Goal: Task Accomplishment & Management: Manage account settings

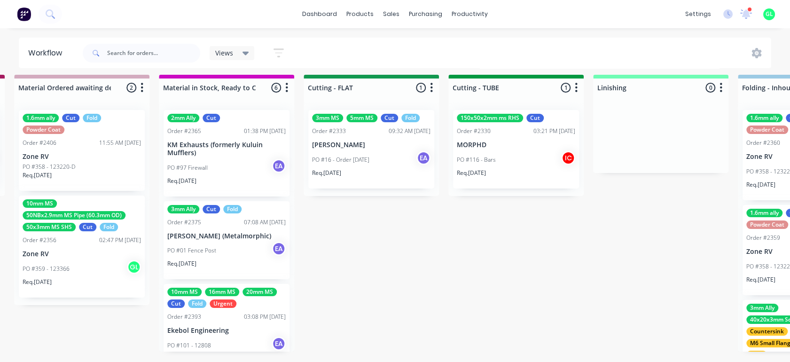
scroll to position [13, 1599]
click at [319, 21] on div "dashboard products sales purchasing productivity dashboard products Product Cat…" at bounding box center [395, 14] width 790 height 28
click at [322, 11] on link "dashboard" at bounding box center [320, 14] width 44 height 14
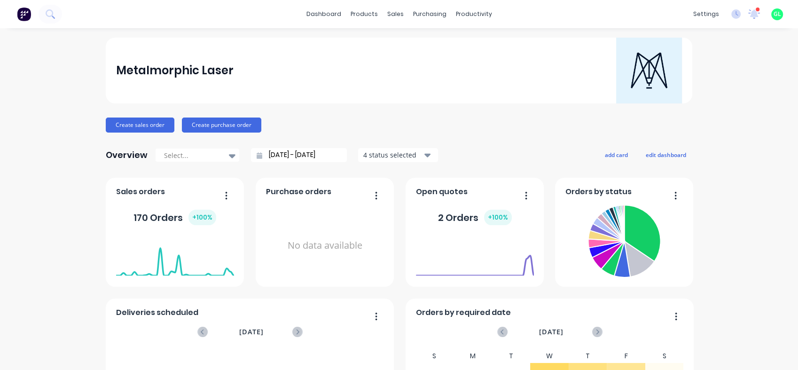
click at [402, 93] on div "Metalmorphic Laser" at bounding box center [399, 71] width 566 height 66
click at [389, 8] on div "sales" at bounding box center [396, 14] width 26 height 14
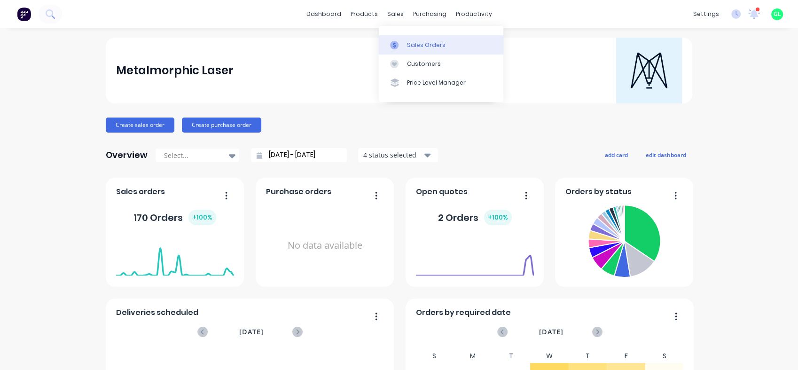
click at [408, 41] on div "Sales Orders" at bounding box center [426, 45] width 39 height 8
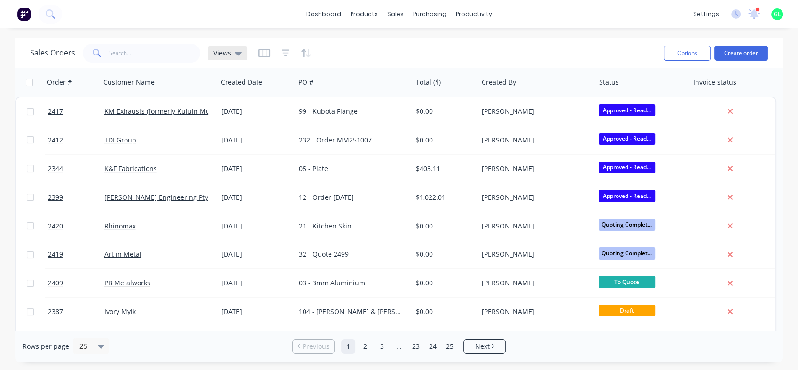
click at [233, 50] on div "Views" at bounding box center [227, 53] width 28 height 8
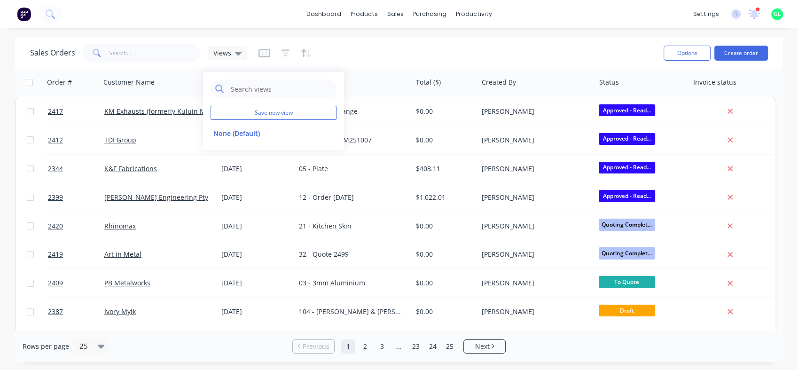
click at [412, 47] on div "Sales Orders Views" at bounding box center [343, 52] width 626 height 23
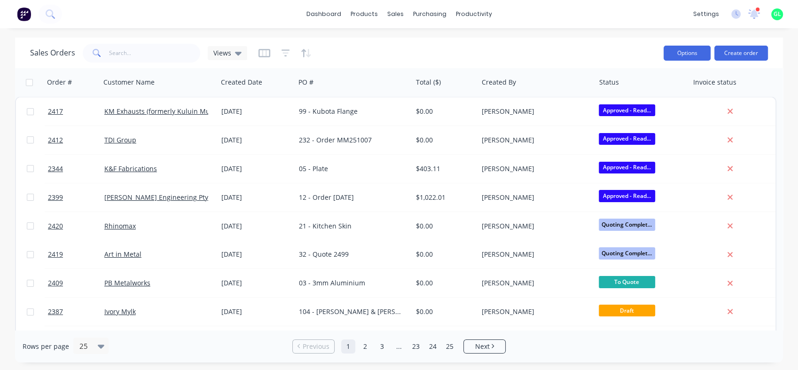
click at [674, 50] on button "Options" at bounding box center [687, 53] width 47 height 15
click at [525, 55] on div "Sales Orders Views" at bounding box center [343, 52] width 626 height 23
click at [286, 54] on icon "button" at bounding box center [286, 52] width 8 height 9
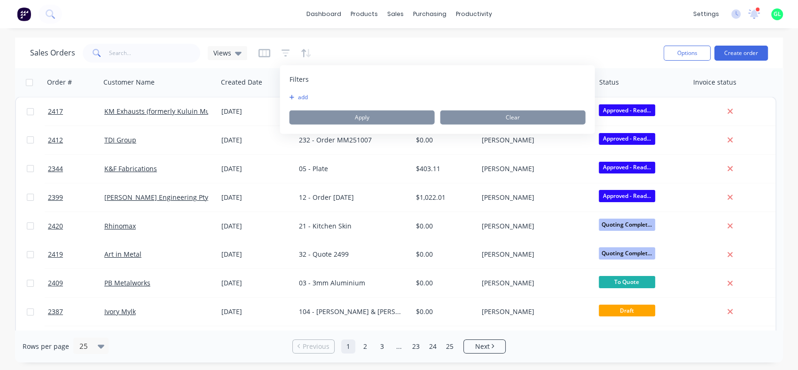
click at [300, 94] on button "add" at bounding box center [302, 98] width 24 height 8
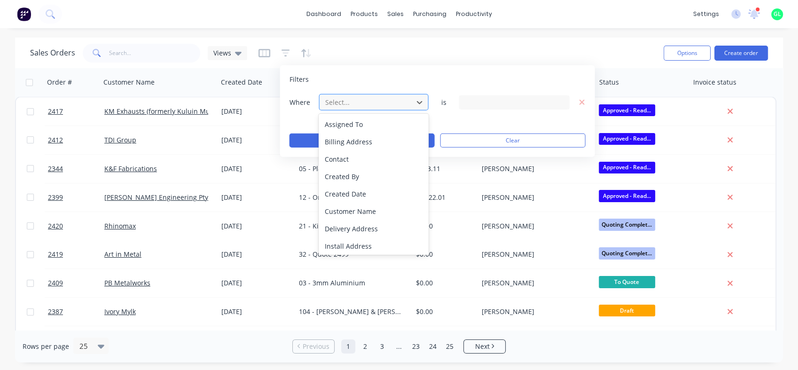
click at [407, 98] on div at bounding box center [366, 102] width 84 height 12
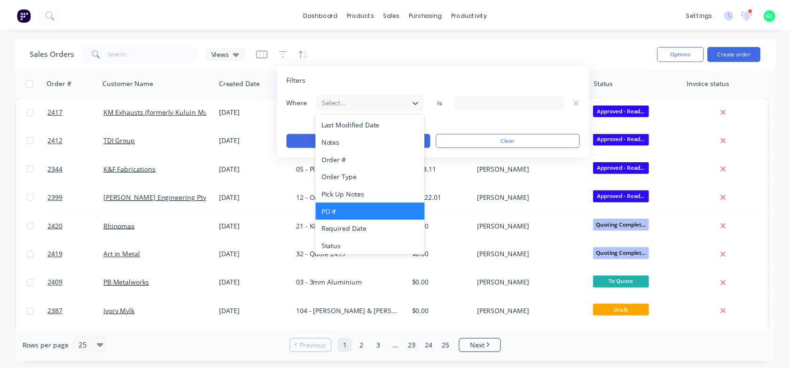
scroll to position [211, 0]
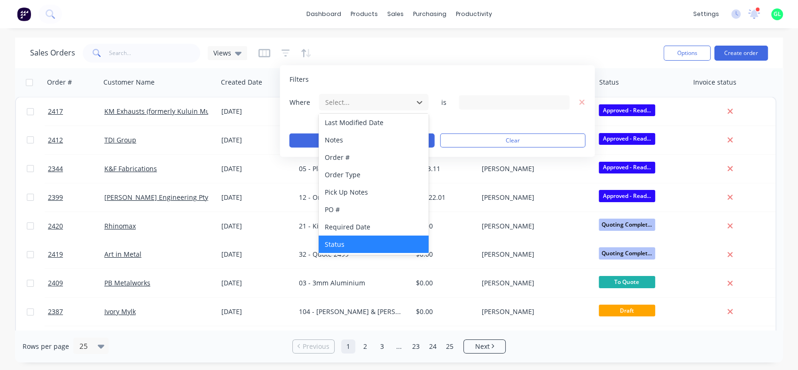
click at [349, 246] on div "Status" at bounding box center [374, 243] width 110 height 17
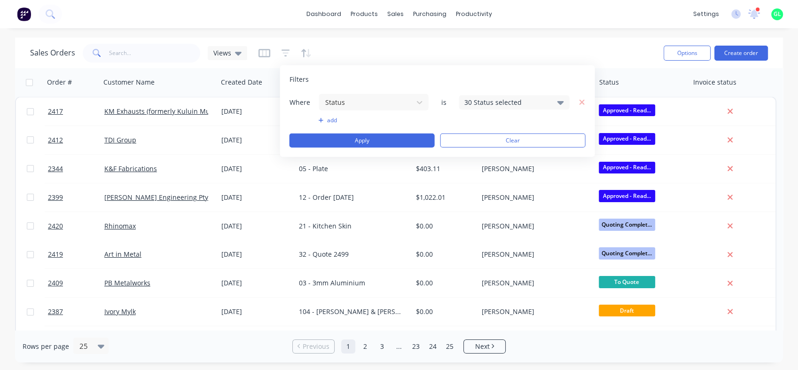
click at [490, 103] on div "30 Status selected" at bounding box center [506, 102] width 85 height 10
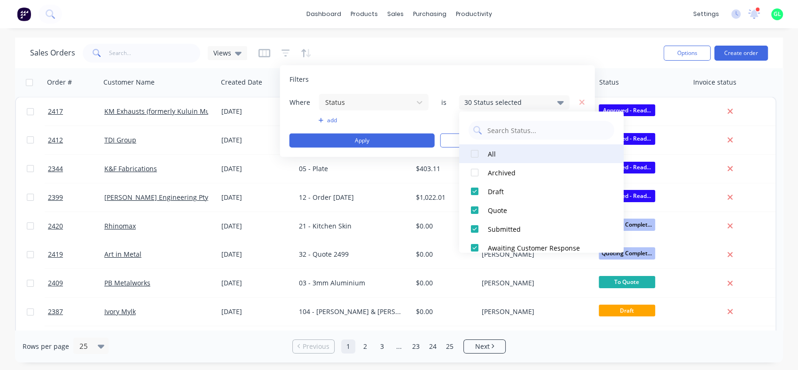
click at [474, 157] on div at bounding box center [474, 153] width 19 height 19
click at [533, 85] on div "Filters Where Status is 31 Status selected add Apply Clear" at bounding box center [437, 111] width 315 height 92
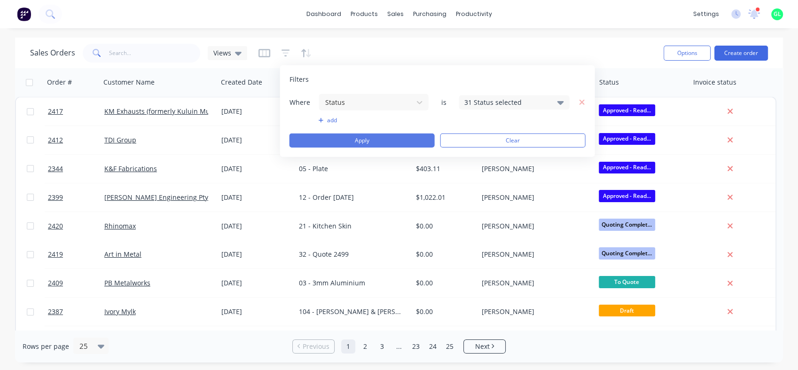
click at [388, 141] on button "Apply" at bounding box center [362, 140] width 145 height 14
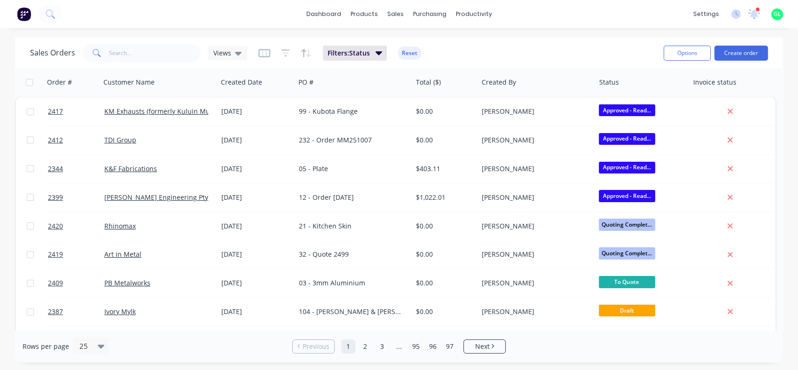
drag, startPoint x: 130, startPoint y: 64, endPoint x: 130, endPoint y: 55, distance: 9.4
click at [129, 64] on div "Sales Orders Views Filters: Status Reset" at bounding box center [343, 52] width 626 height 23
click at [130, 54] on input "text" at bounding box center [155, 53] width 92 height 19
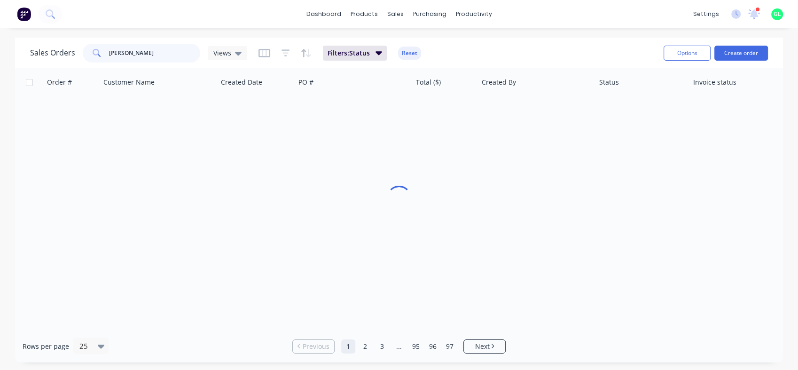
type input "[PERSON_NAME]"
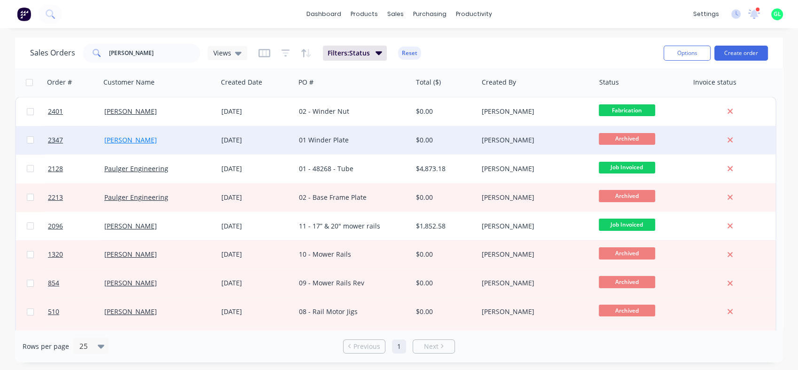
click at [120, 140] on link "[PERSON_NAME]" at bounding box center [130, 139] width 53 height 9
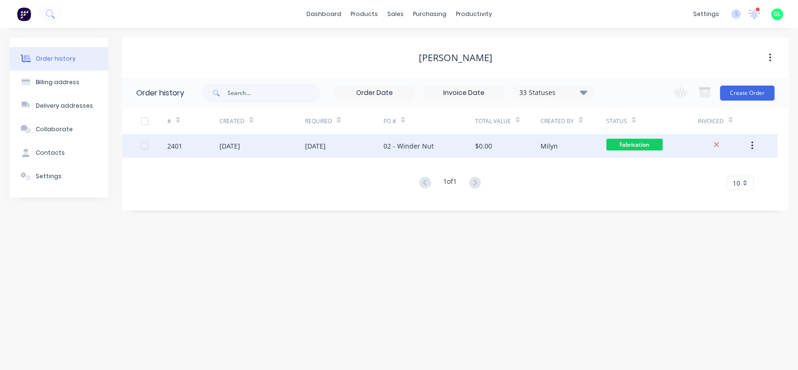
click at [232, 145] on div "[DATE]" at bounding box center [230, 146] width 21 height 10
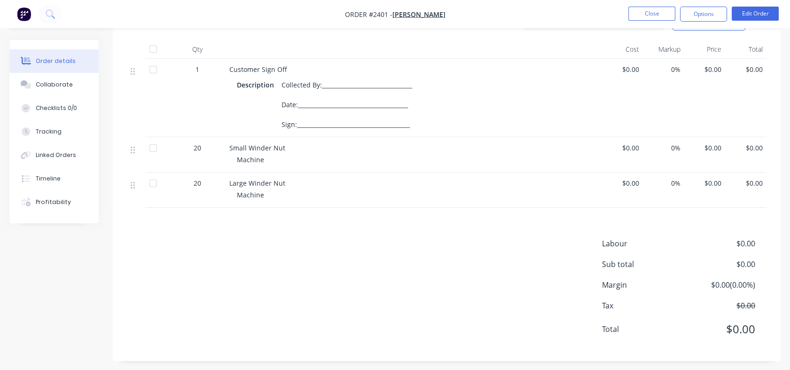
scroll to position [234, 0]
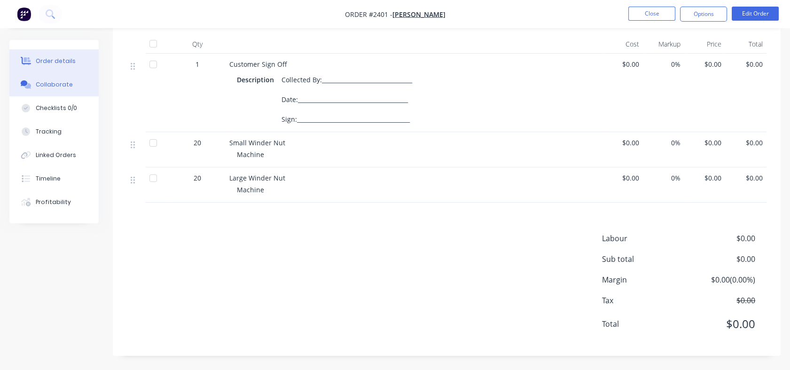
click at [53, 94] on button "Collaborate" at bounding box center [53, 85] width 89 height 24
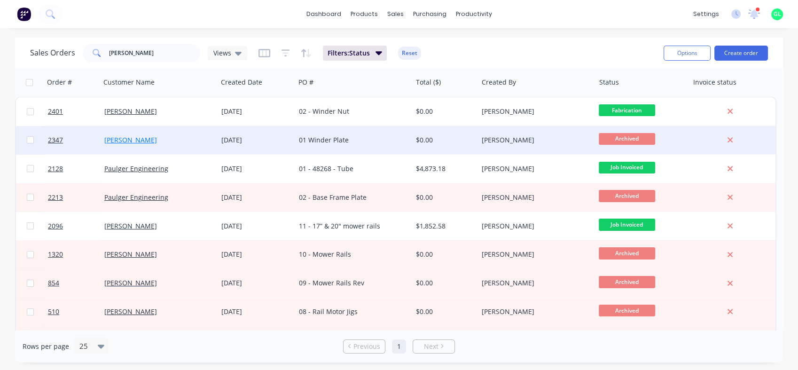
click at [119, 138] on link "[PERSON_NAME]" at bounding box center [130, 139] width 53 height 9
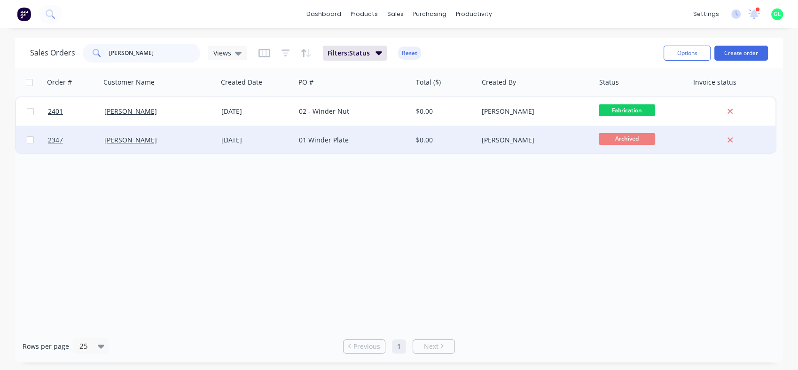
type input "[PERSON_NAME]"
click at [309, 138] on div "01 Winder Plate" at bounding box center [351, 139] width 104 height 9
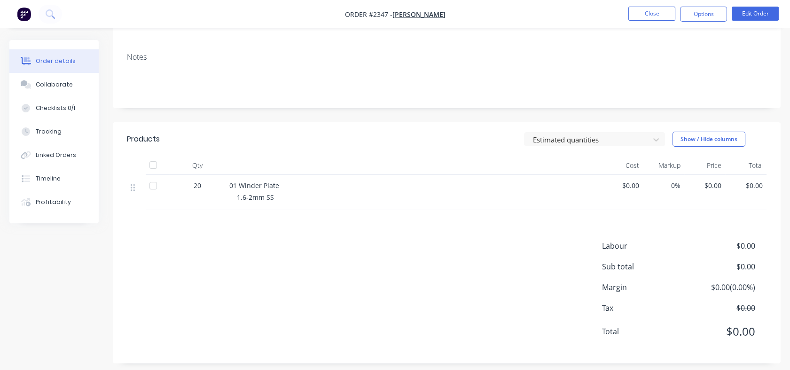
scroll to position [120, 0]
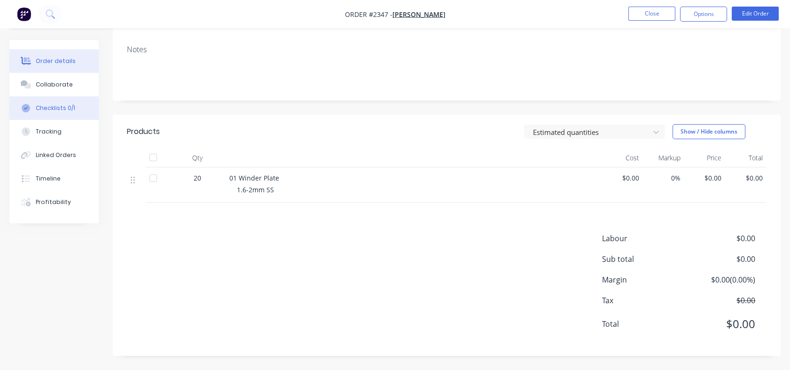
click at [60, 111] on div "Checklists 0/1" at bounding box center [55, 108] width 39 height 8
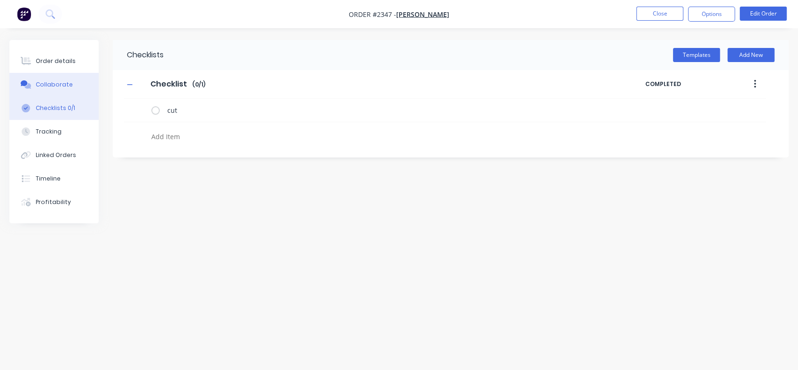
click at [16, 82] on button "Collaborate" at bounding box center [53, 85] width 89 height 24
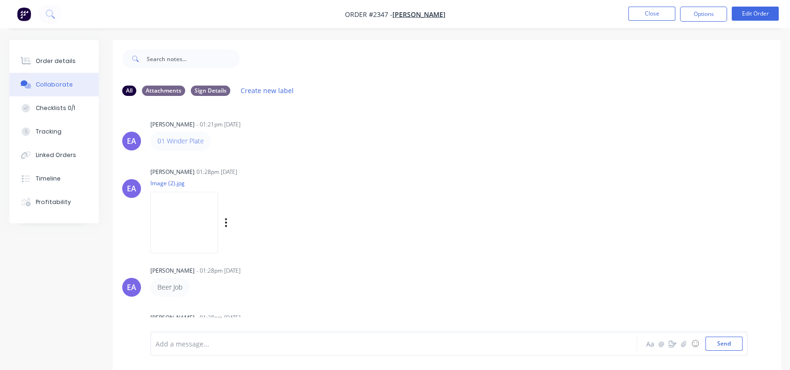
click at [179, 217] on img at bounding box center [184, 223] width 68 height 62
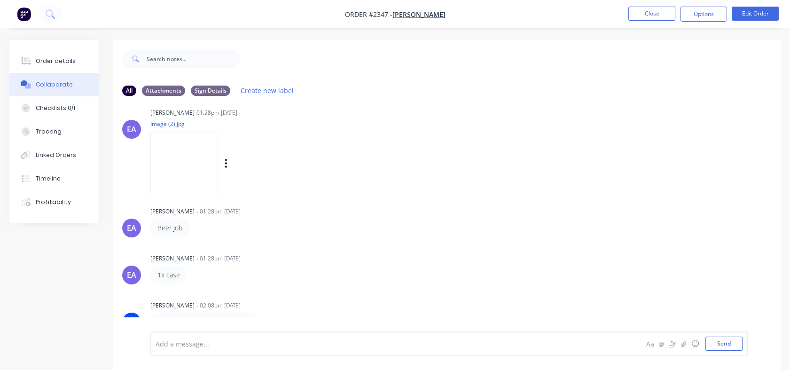
scroll to position [14, 0]
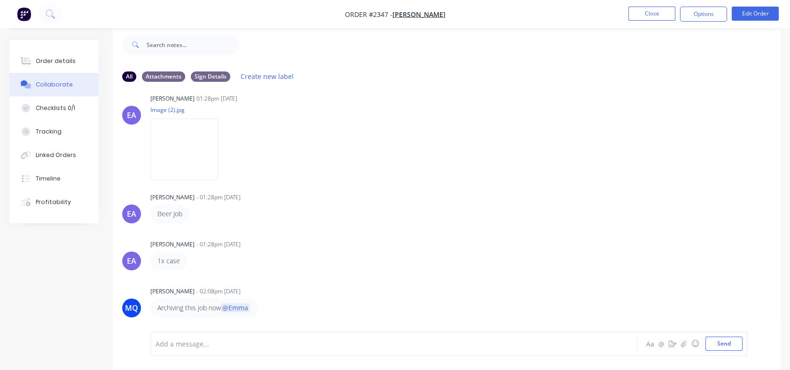
click at [308, 199] on div "[PERSON_NAME] - 01:28pm [DATE]" at bounding box center [297, 197] width 294 height 8
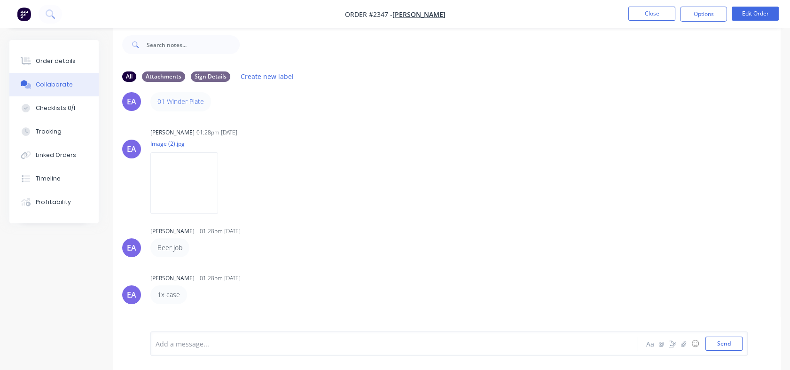
scroll to position [0, 0]
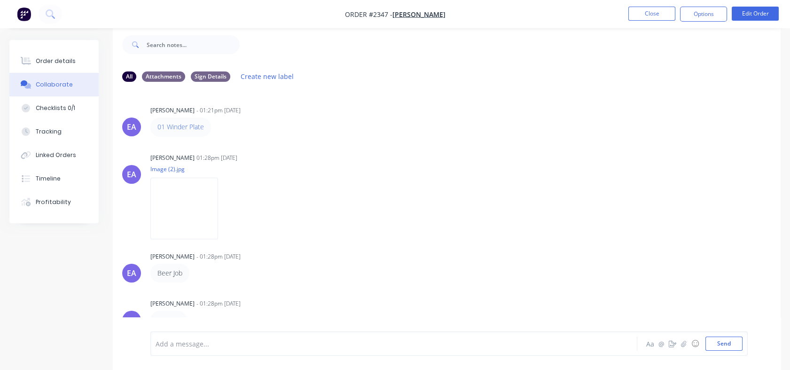
click at [28, 14] on img "button" at bounding box center [24, 14] width 14 height 14
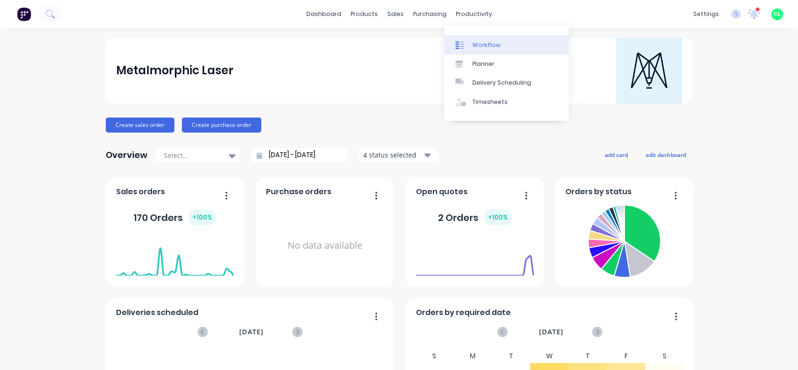
click at [473, 40] on link "Workflow" at bounding box center [506, 44] width 125 height 19
